Goal: Navigation & Orientation: Find specific page/section

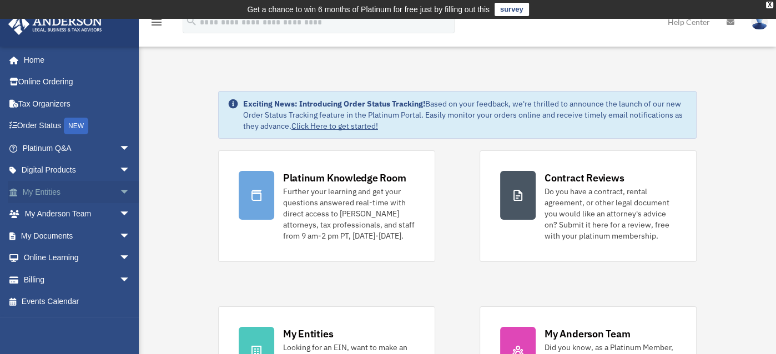
click at [119, 189] on span "arrow_drop_down" at bounding box center [130, 192] width 22 height 23
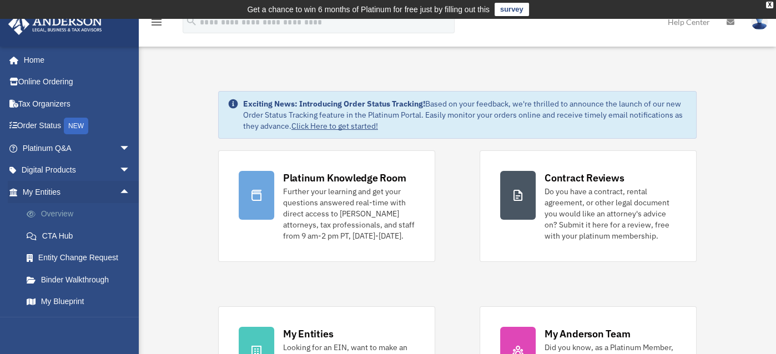
click at [64, 209] on link "Overview" at bounding box center [82, 214] width 132 height 22
click at [57, 213] on link "Overview" at bounding box center [82, 214] width 132 height 22
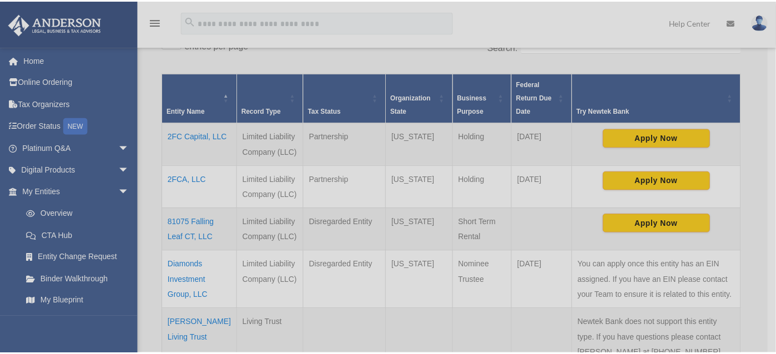
scroll to position [223, 0]
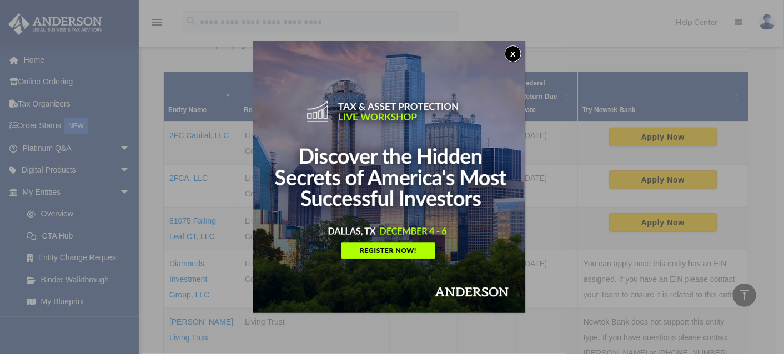
click at [513, 53] on button "x" at bounding box center [512, 54] width 17 height 17
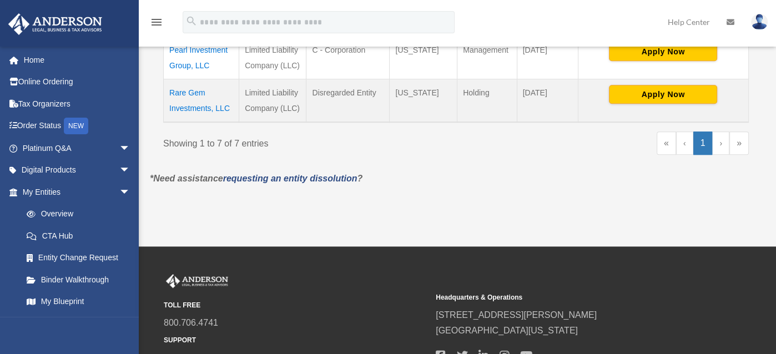
scroll to position [554, 0]
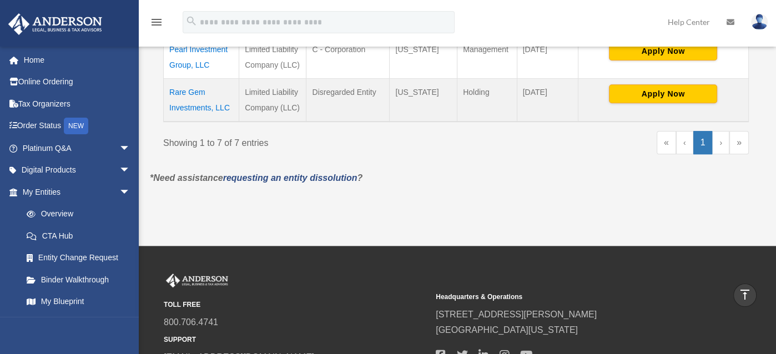
click at [721, 140] on link "›" at bounding box center [720, 142] width 17 height 23
click at [717, 141] on link "›" at bounding box center [720, 142] width 17 height 23
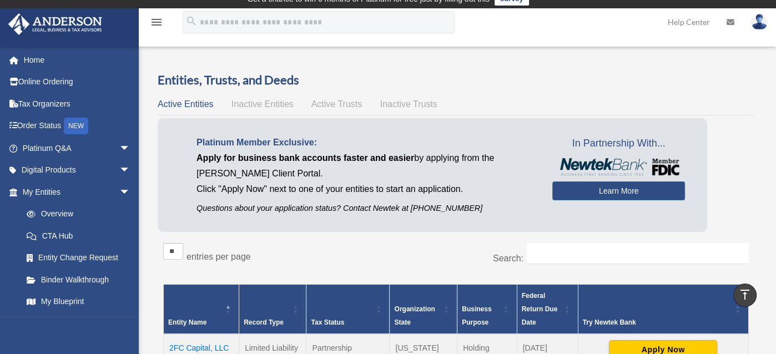
scroll to position [0, 0]
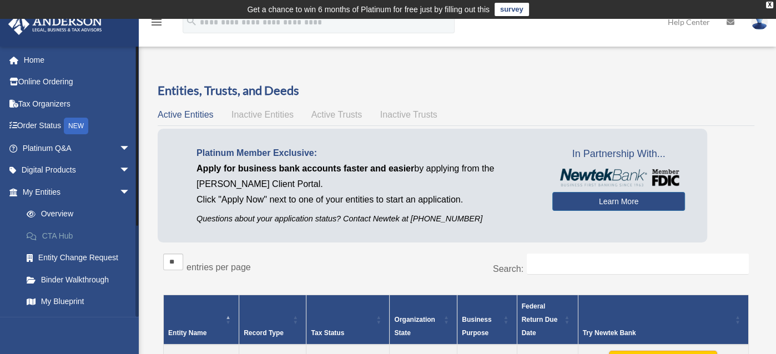
click at [67, 236] on link "CTA Hub" at bounding box center [82, 236] width 132 height 22
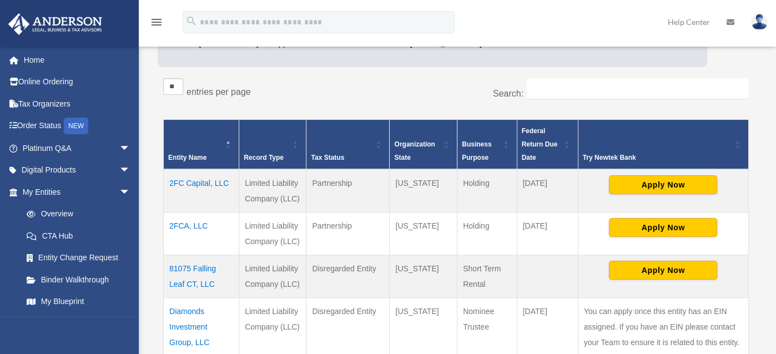
scroll to position [228, 0]
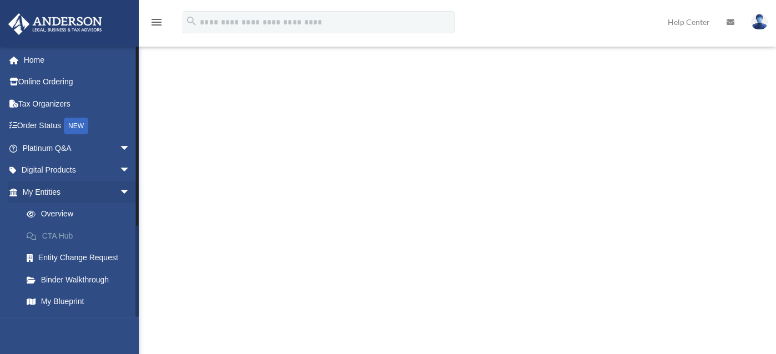
scroll to position [222, 0]
click at [78, 278] on link "Binder Walkthrough" at bounding box center [82, 280] width 132 height 22
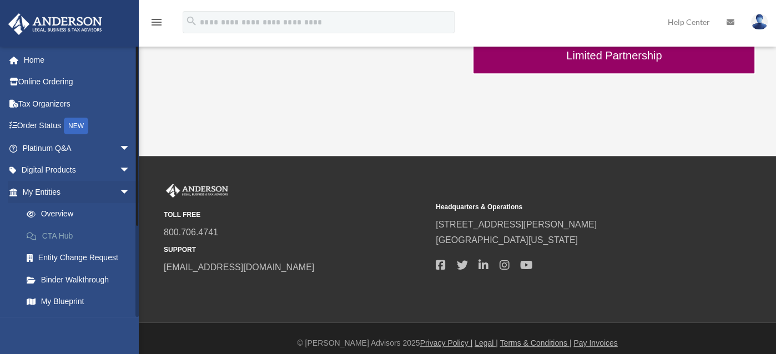
scroll to position [500, 0]
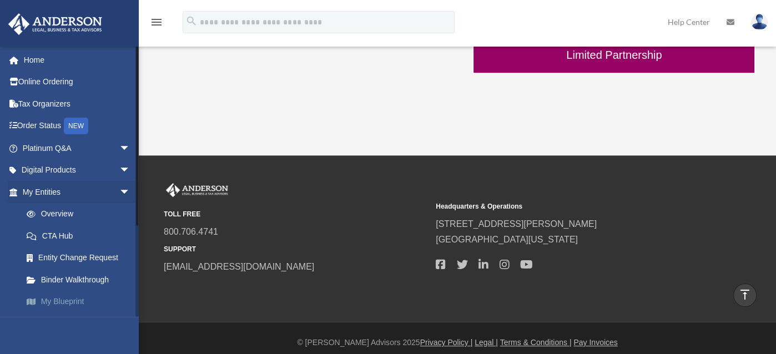
click at [75, 302] on link "My Blueprint" at bounding box center [82, 302] width 132 height 22
